Goal: Information Seeking & Learning: Learn about a topic

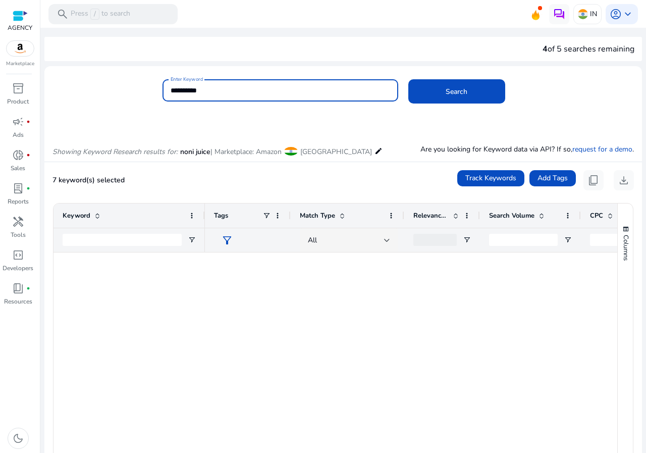
click at [204, 86] on input "**********" at bounding box center [281, 90] width 220 height 11
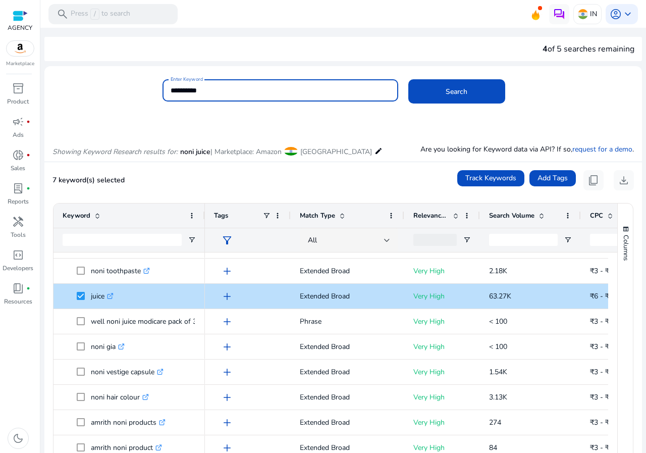
click at [204, 86] on input "**********" at bounding box center [281, 90] width 220 height 11
type input "*********"
click at [408, 79] on button "Search" at bounding box center [456, 91] width 97 height 24
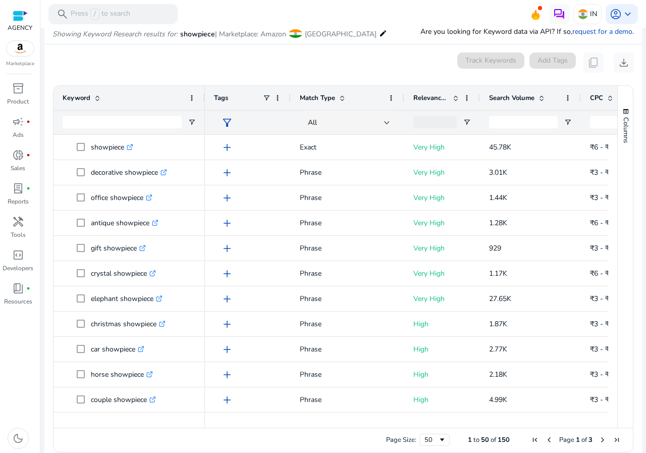
scroll to position [120, 0]
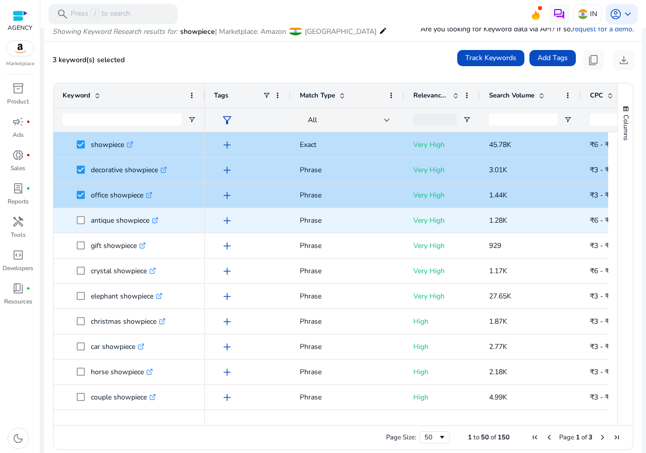
click at [86, 220] on span at bounding box center [84, 220] width 14 height 21
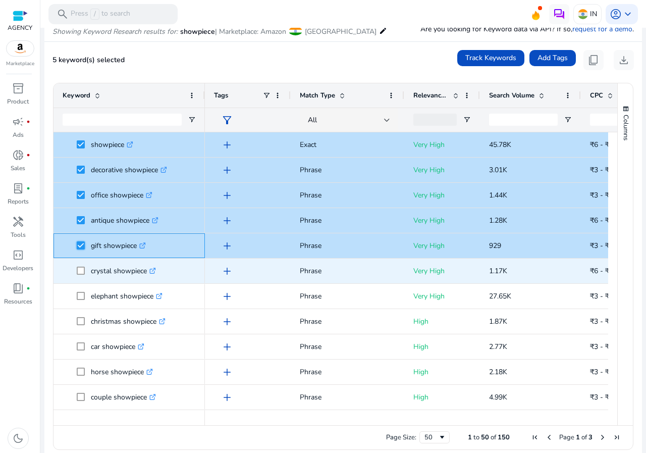
scroll to position [101, 0]
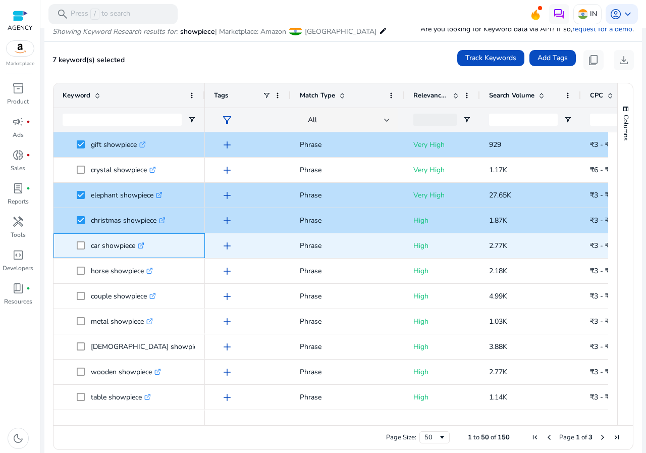
click at [86, 240] on span at bounding box center [84, 245] width 14 height 21
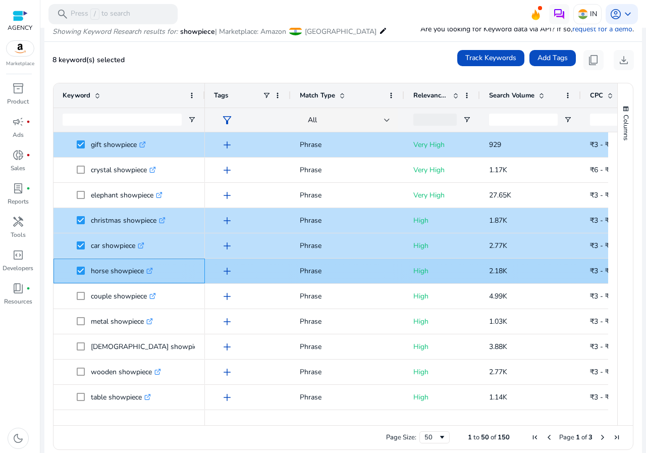
click at [74, 265] on span "horse showpiece .st0{fill:#2c8af8}" at bounding box center [129, 270] width 133 height 21
click at [81, 265] on span at bounding box center [84, 270] width 14 height 21
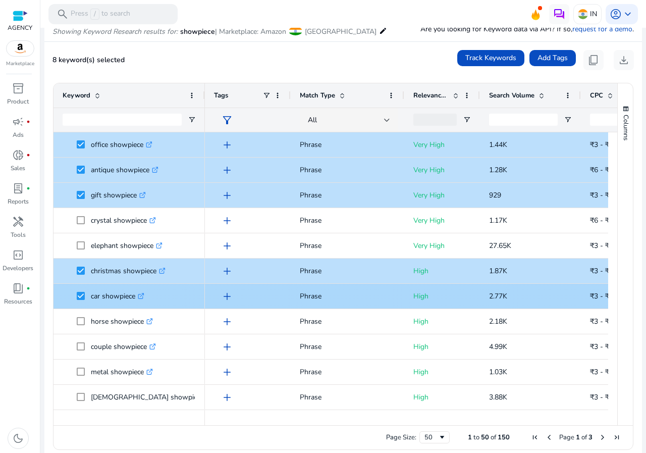
scroll to position [0, 0]
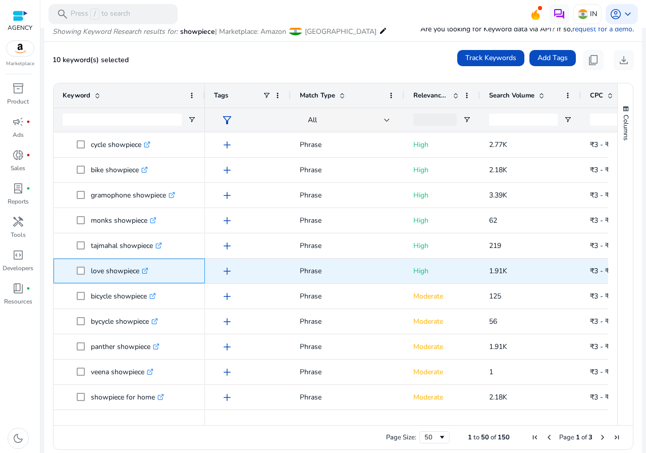
click at [80, 265] on span at bounding box center [84, 270] width 14 height 21
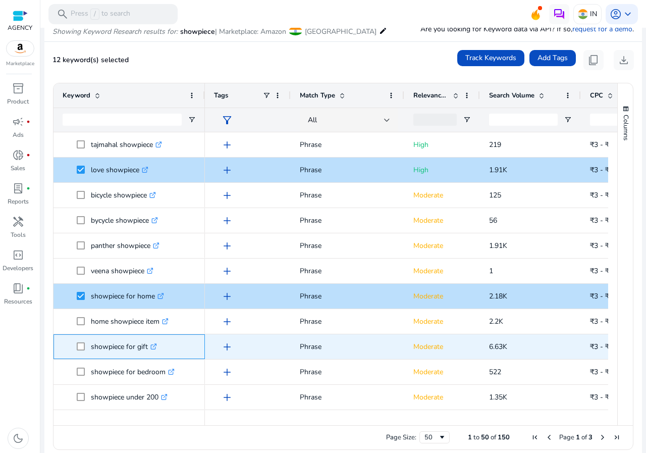
click at [82, 342] on span at bounding box center [84, 346] width 14 height 21
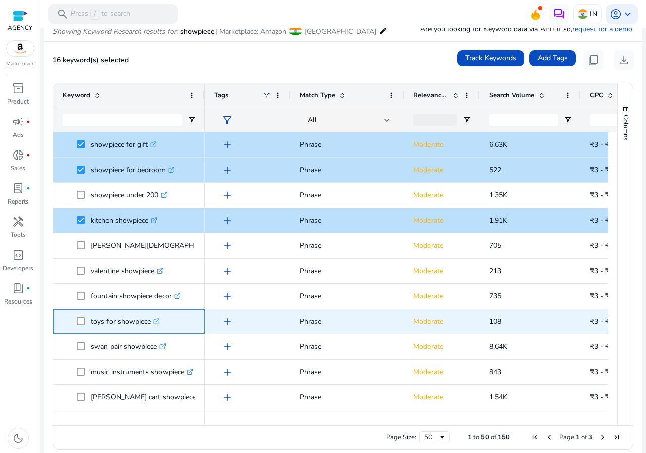
click at [76, 319] on span "toys for showpiece .st0{fill:#2c8af8}" at bounding box center [129, 321] width 133 height 21
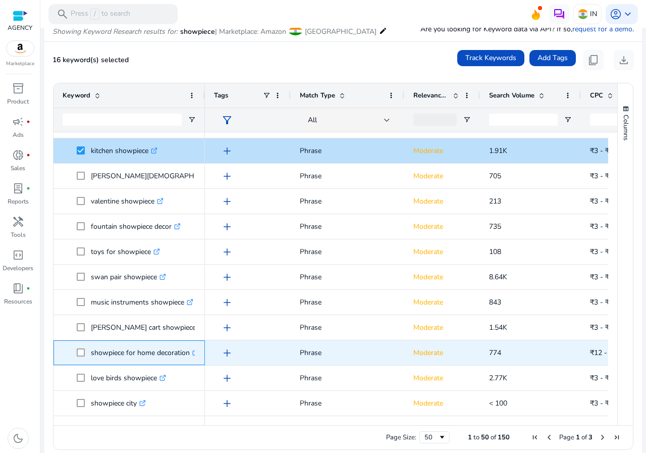
click at [80, 347] on span at bounding box center [84, 352] width 14 height 21
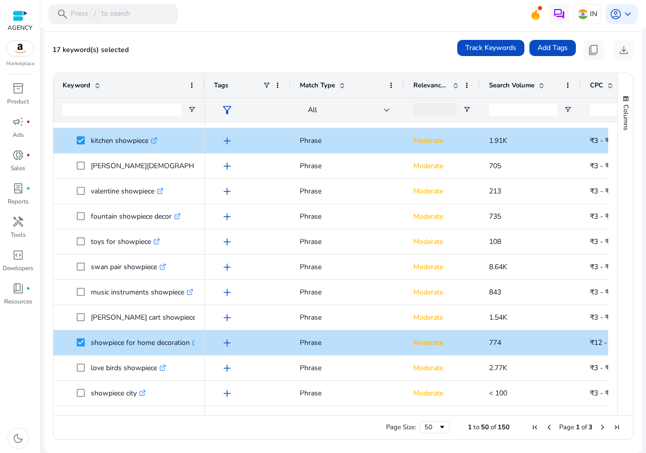
click at [605, 44] on div "Track Keywords Add Tags content_copy download" at bounding box center [545, 50] width 177 height 20
click at [592, 46] on span "content_copy" at bounding box center [593, 50] width 12 height 12
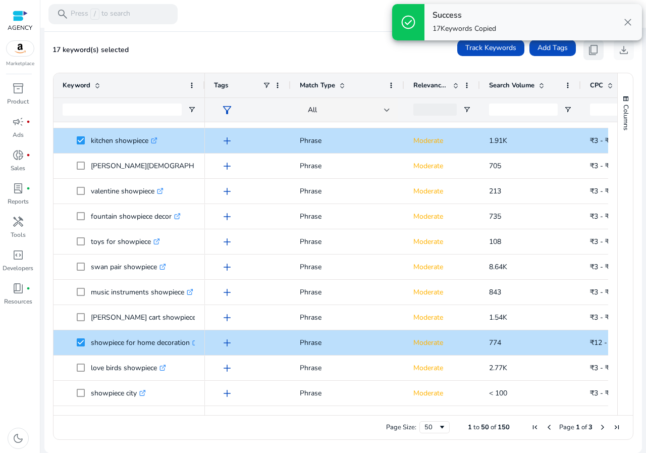
click at [592, 46] on span "content_copy" at bounding box center [593, 50] width 12 height 12
